Goal: Task Accomplishment & Management: Manage account settings

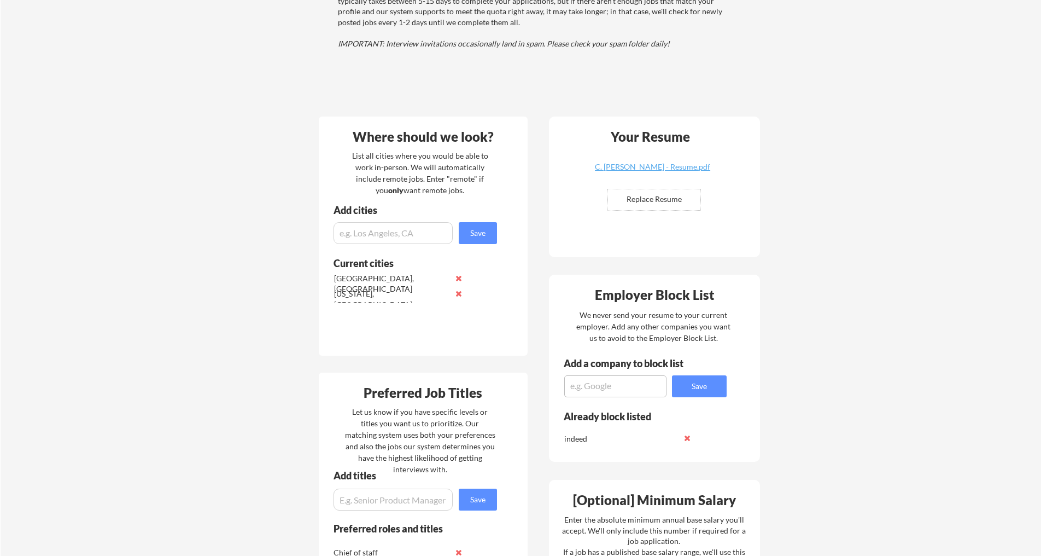
scroll to position [137, 0]
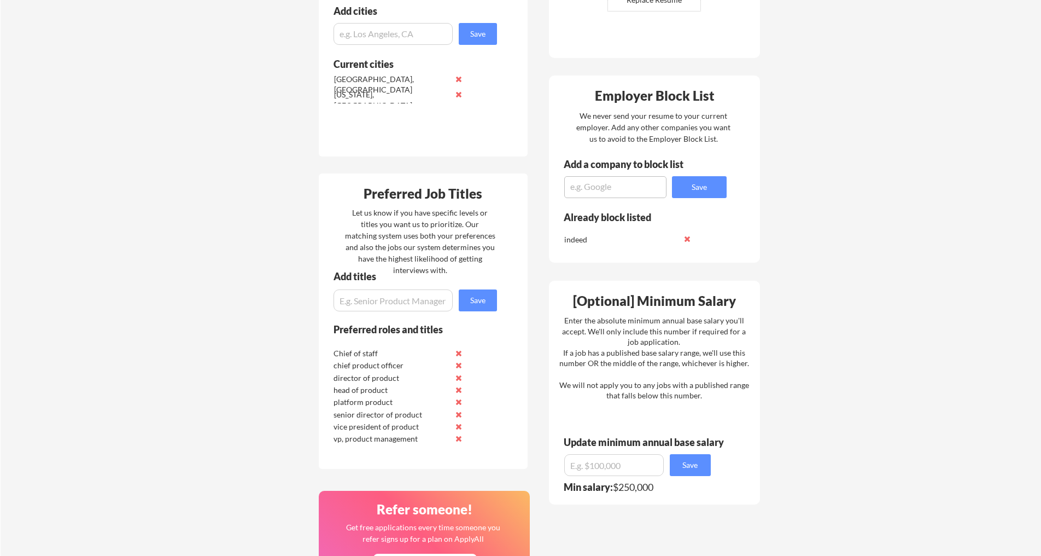
scroll to position [363, 0]
